Goal: Information Seeking & Learning: Learn about a topic

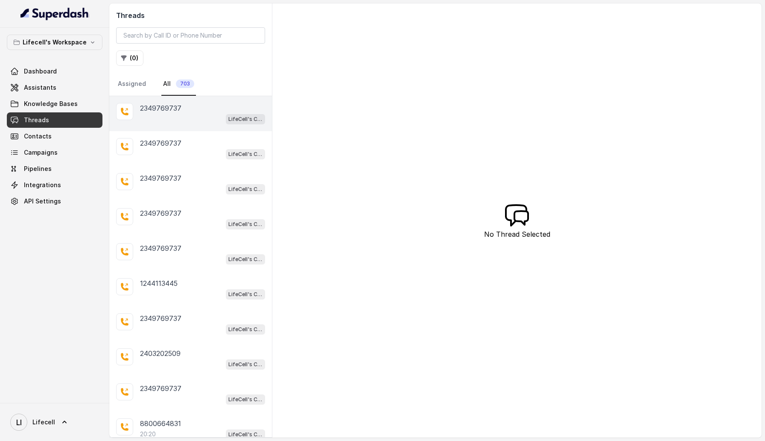
click at [182, 124] on div "2349769737 LifeCell's Call Assistant" at bounding box center [190, 113] width 163 height 35
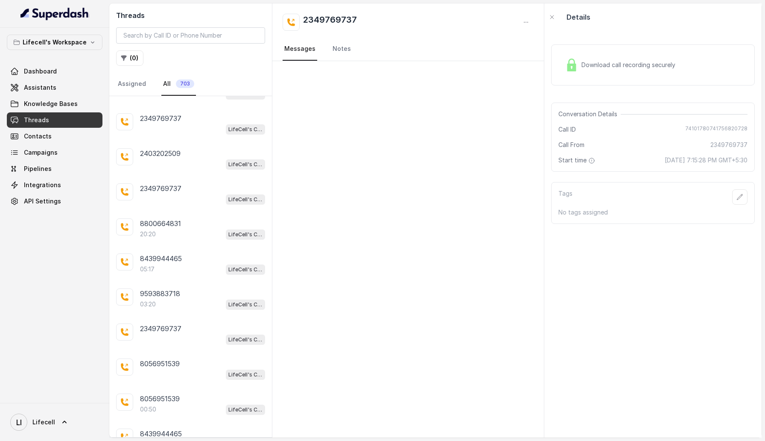
scroll to position [260, 0]
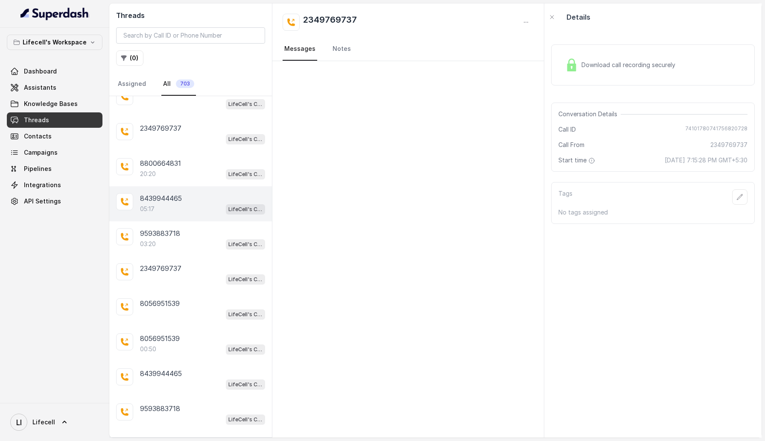
click at [177, 203] on div "05:17 LifeCell's Call Assistant" at bounding box center [202, 208] width 125 height 11
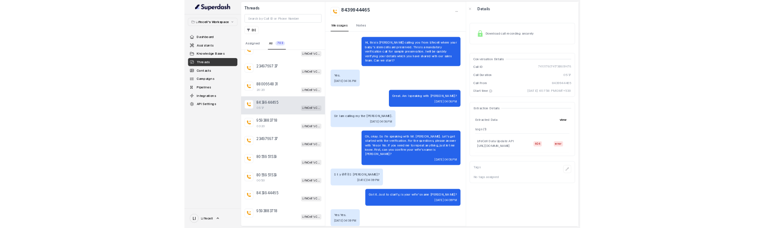
scroll to position [1465, 0]
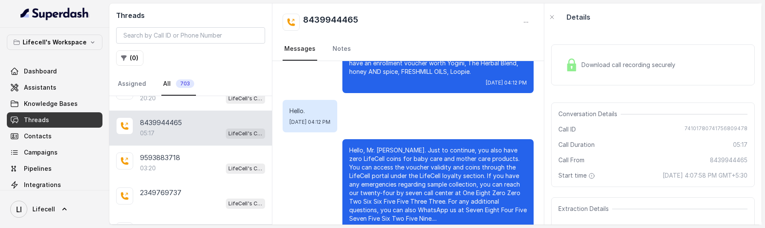
scroll to position [348, 0]
